Goal: Task Accomplishment & Management: Use online tool/utility

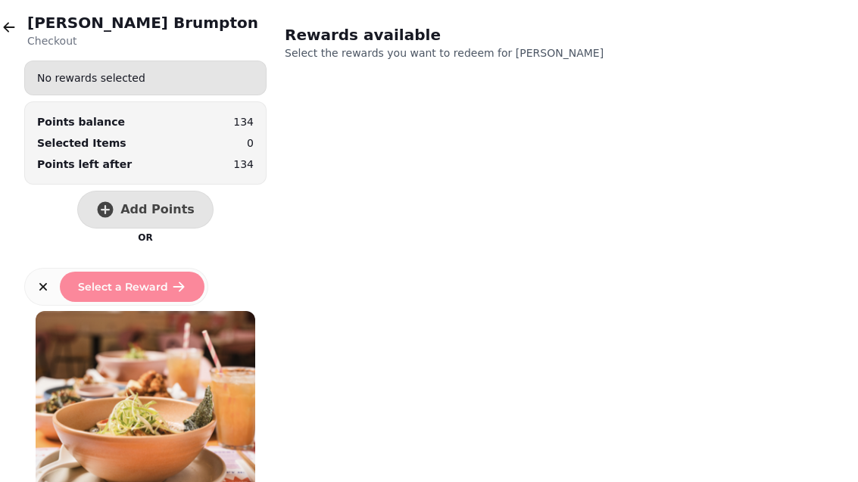
click at [22, 29] on button "button" at bounding box center [9, 27] width 30 height 30
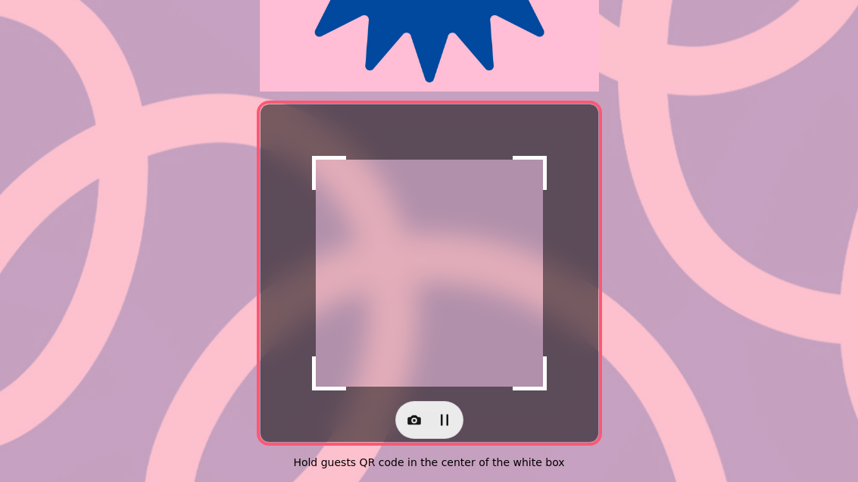
scroll to position [311, 0]
click at [409, 412] on icon "button" at bounding box center [413, 419] width 15 height 15
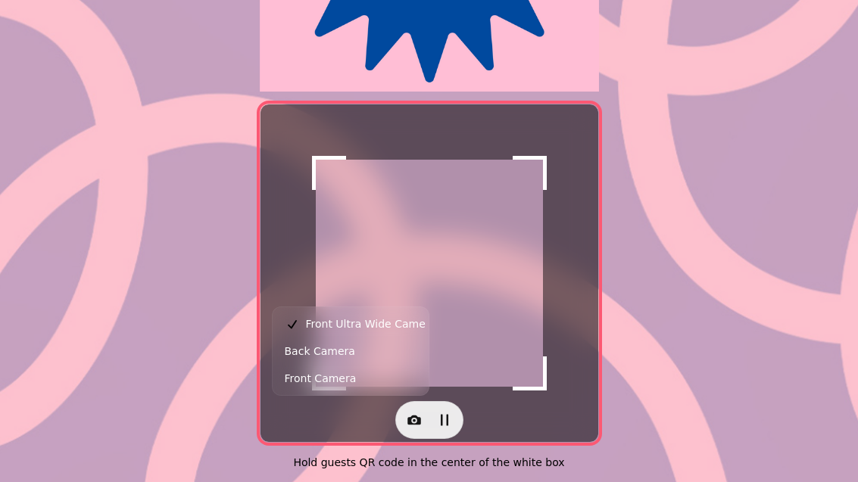
click at [369, 352] on button "Back Camera" at bounding box center [350, 351] width 150 height 27
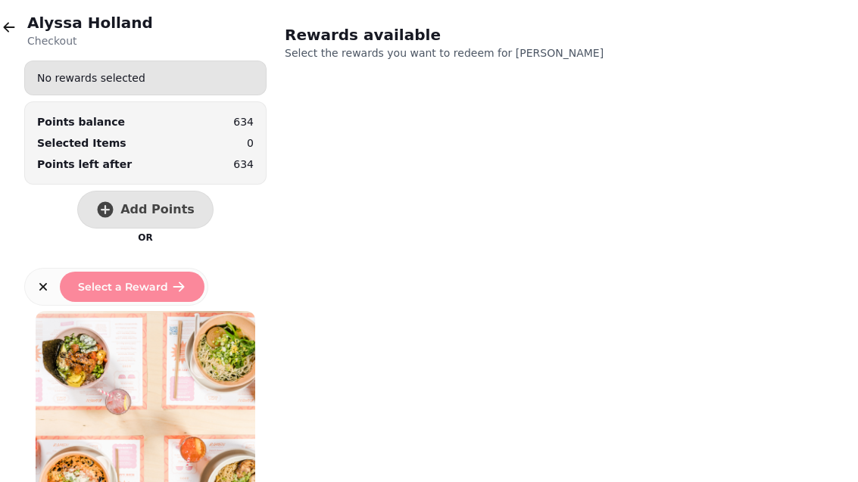
click at [159, 204] on span "Add Points" at bounding box center [157, 210] width 74 height 12
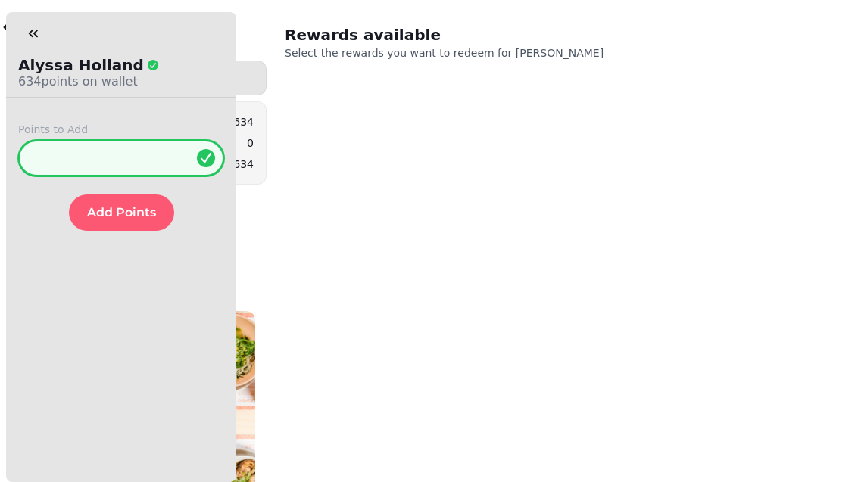
click at [161, 160] on input "*" at bounding box center [121, 158] width 206 height 36
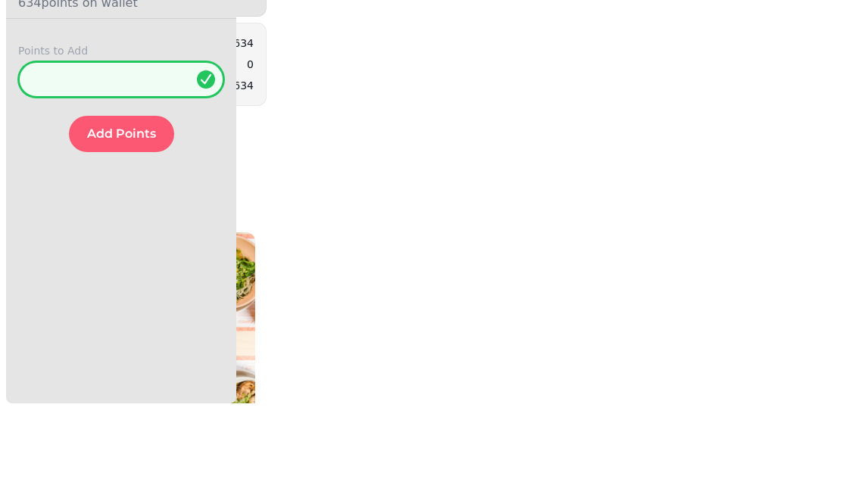
type input "**"
click at [125, 195] on button "Add Points" at bounding box center [121, 213] width 105 height 36
